Goal: Navigation & Orientation: Find specific page/section

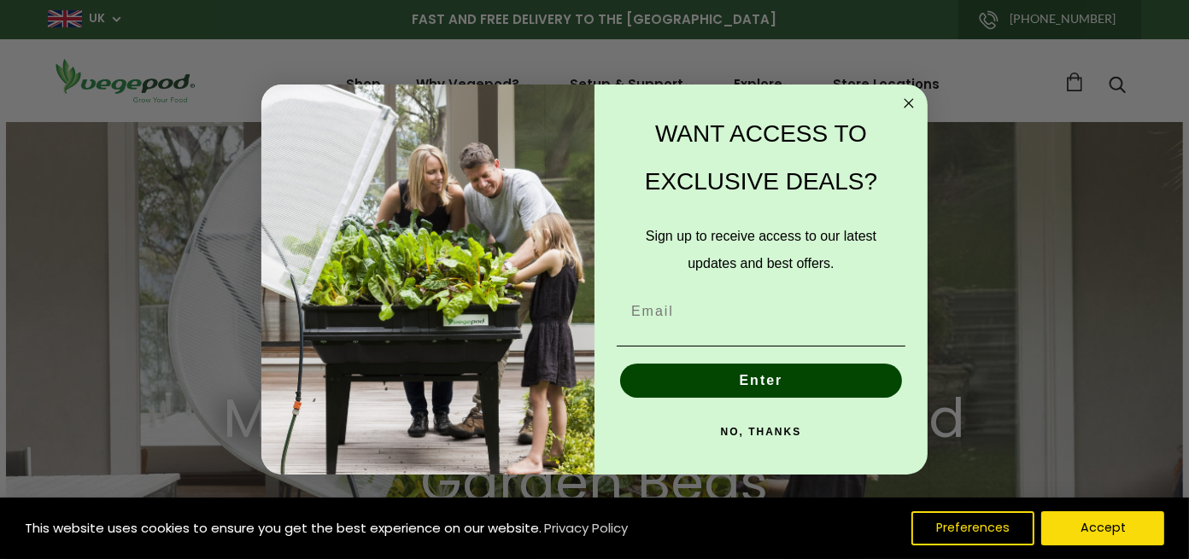
click at [909, 108] on circle "Close dialog" at bounding box center [909, 104] width 20 height 20
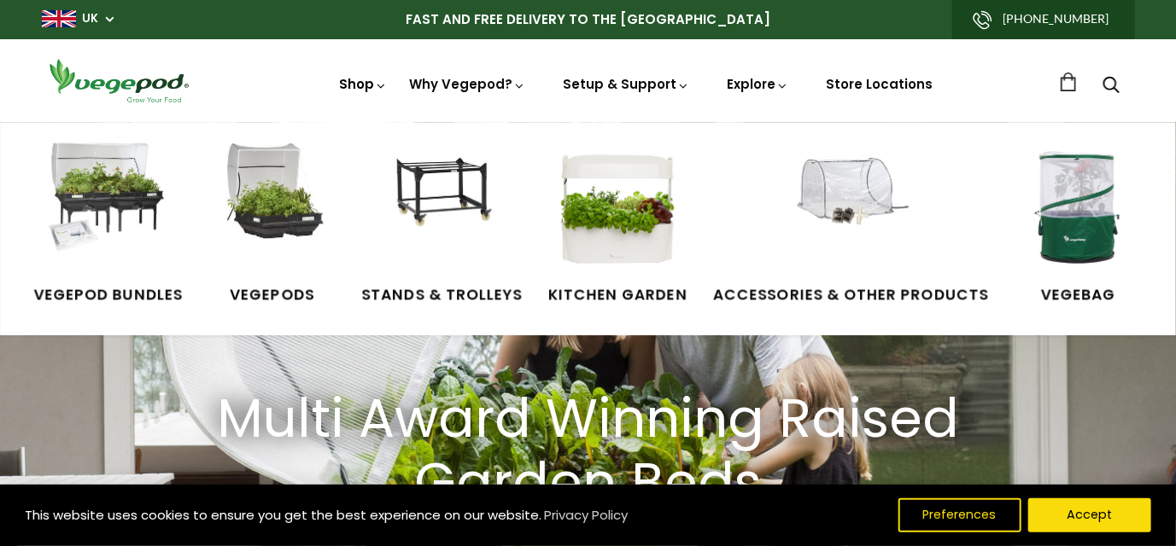
scroll to position [0, 279]
click at [859, 191] on img at bounding box center [850, 207] width 128 height 128
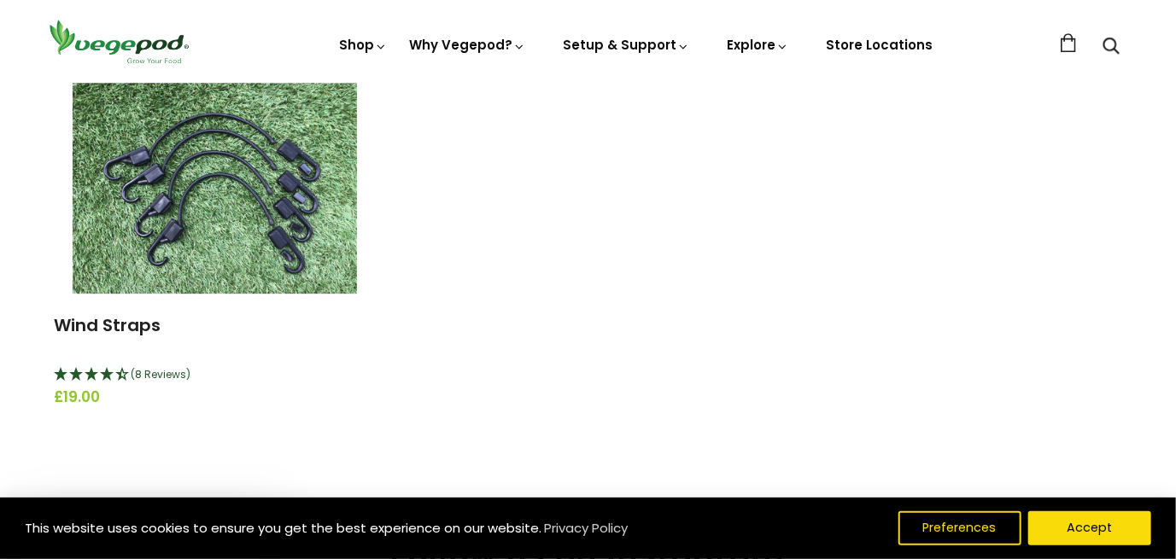
scroll to position [2305, 0]
